Goal: Check status: Check status

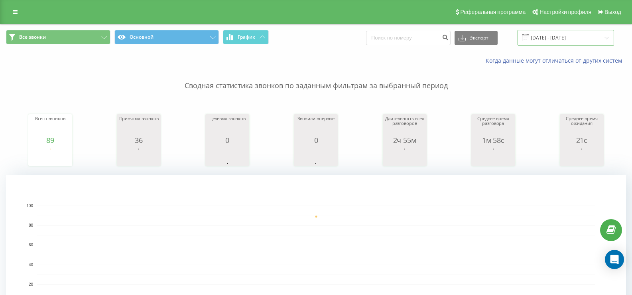
drag, startPoint x: 558, startPoint y: 36, endPoint x: 547, endPoint y: 41, distance: 12.3
click at [558, 36] on input "[DATE] - [DATE]" at bounding box center [566, 38] width 97 height 16
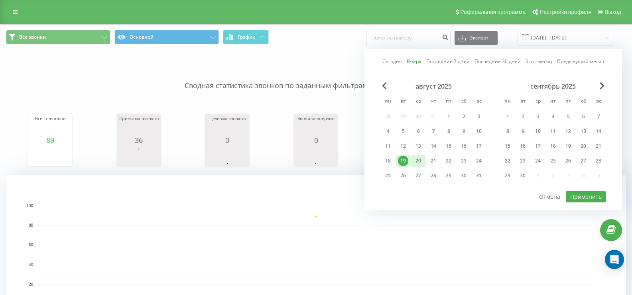
click at [418, 161] on div "20" at bounding box center [418, 161] width 10 height 10
click at [577, 198] on button "Применить" at bounding box center [586, 197] width 40 height 12
type input "[DATE] - [DATE]"
